Goal: Transaction & Acquisition: Book appointment/travel/reservation

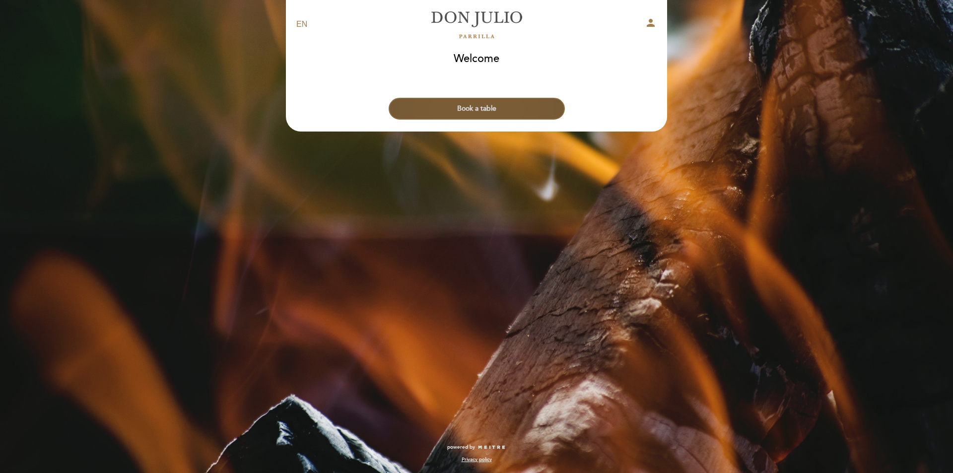
click at [495, 109] on button "Book a table" at bounding box center [477, 109] width 176 height 22
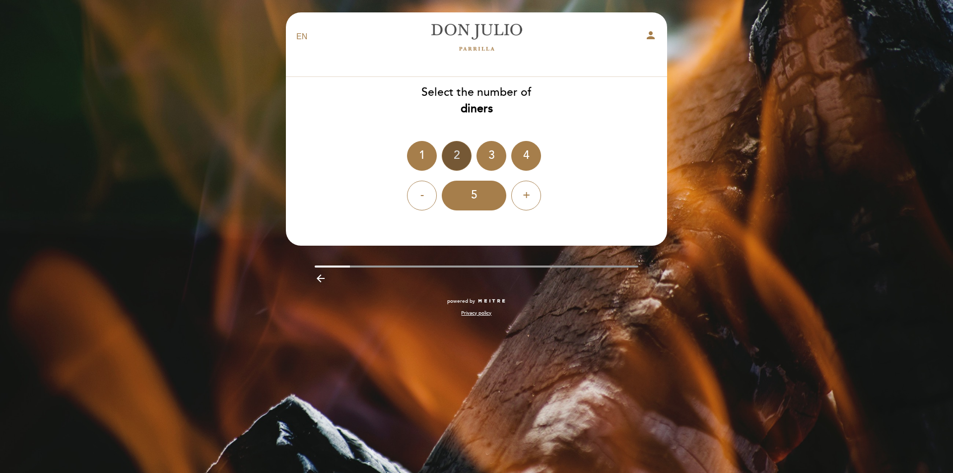
click at [461, 145] on div "2" at bounding box center [457, 156] width 30 height 30
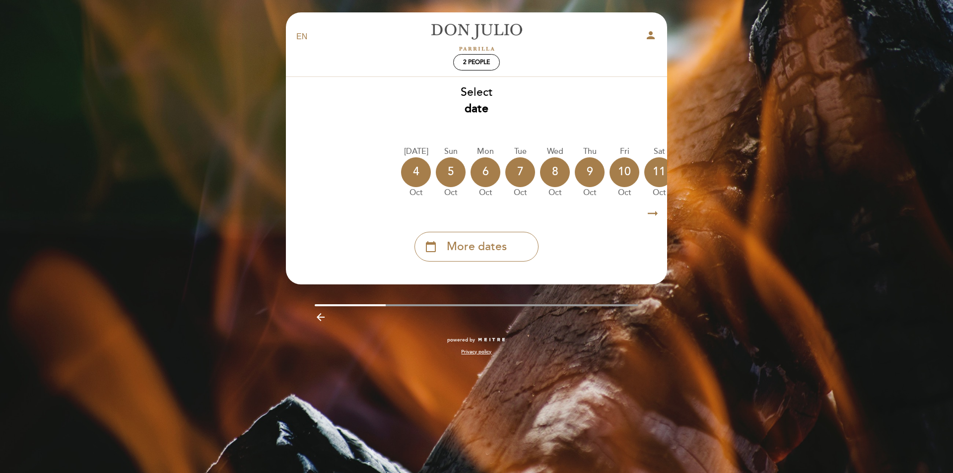
click at [654, 216] on icon "arrow_right_alt" at bounding box center [653, 213] width 15 height 21
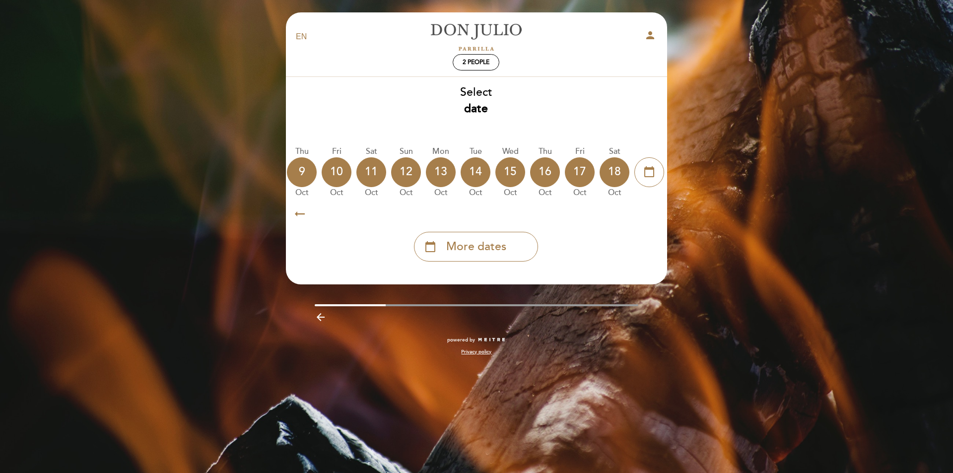
scroll to position [0, 290]
click at [654, 216] on icon "arrow_right_alt" at bounding box center [652, 213] width 15 height 21
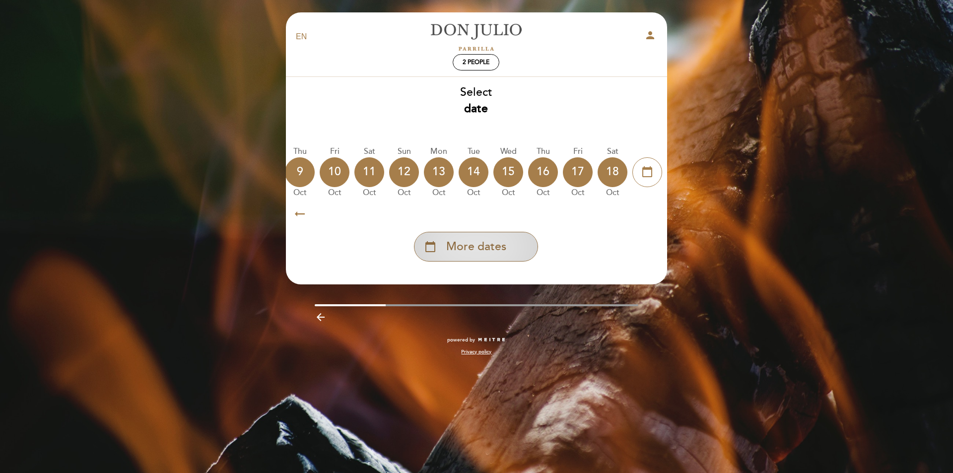
click at [479, 255] on span "More dates" at bounding box center [476, 247] width 60 height 16
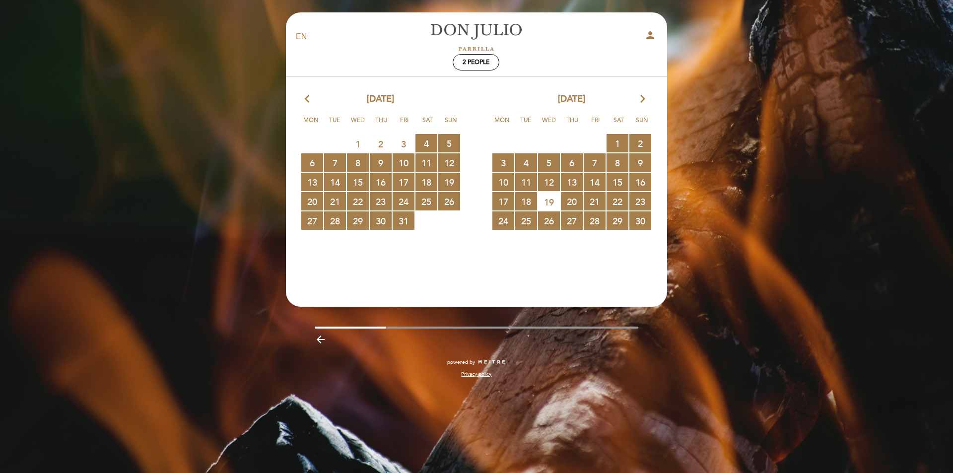
click at [547, 201] on span "19" at bounding box center [549, 202] width 22 height 18
click at [613, 197] on span "22 RESERVATIONS AVAILABLE" at bounding box center [618, 201] width 22 height 18
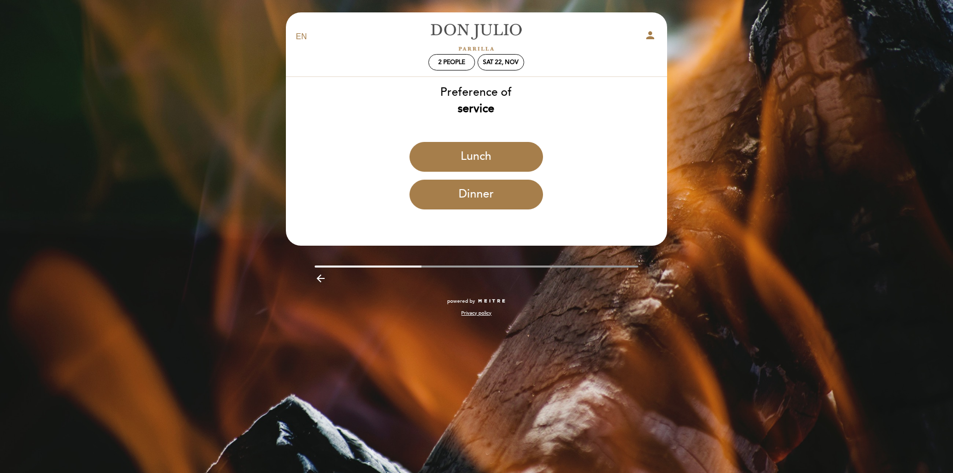
click at [527, 210] on div "Dinner" at bounding box center [476, 199] width 382 height 38
click at [524, 200] on button "Dinner" at bounding box center [477, 195] width 134 height 30
